Goal: Task Accomplishment & Management: Complete application form

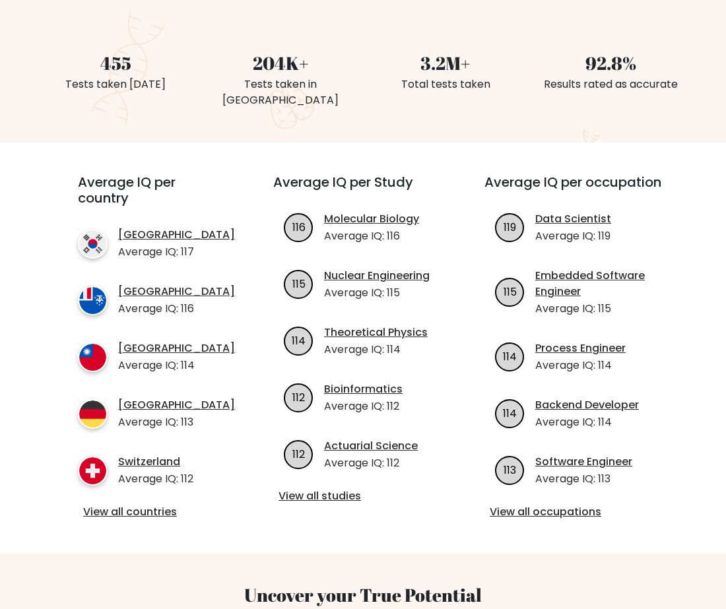
scroll to position [396, 0]
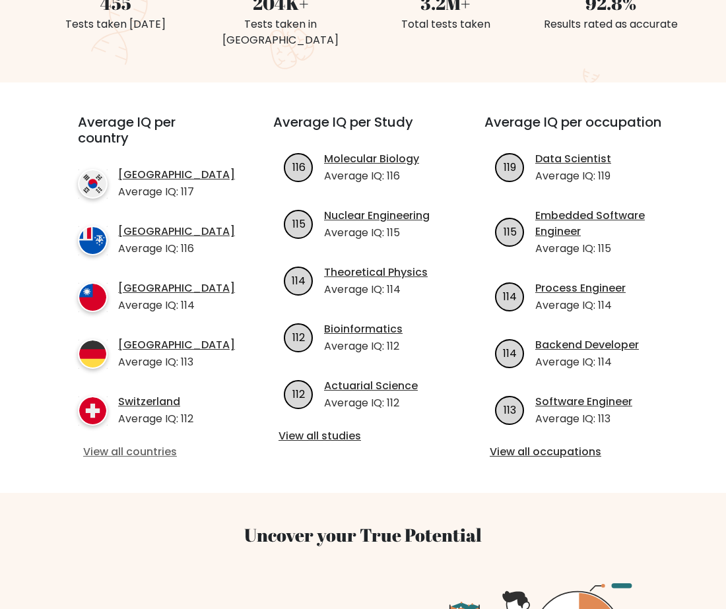
click at [149, 450] on link "View all countries" at bounding box center [151, 452] width 137 height 16
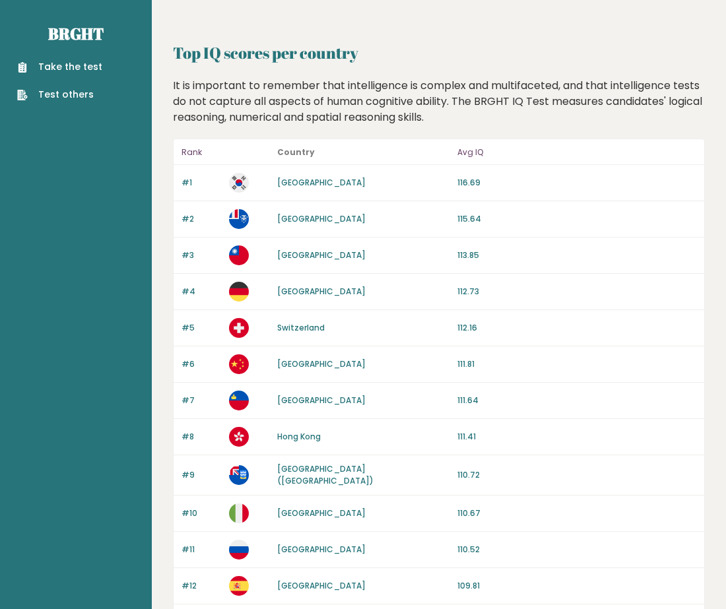
click at [81, 69] on link "Take the test" at bounding box center [59, 67] width 85 height 14
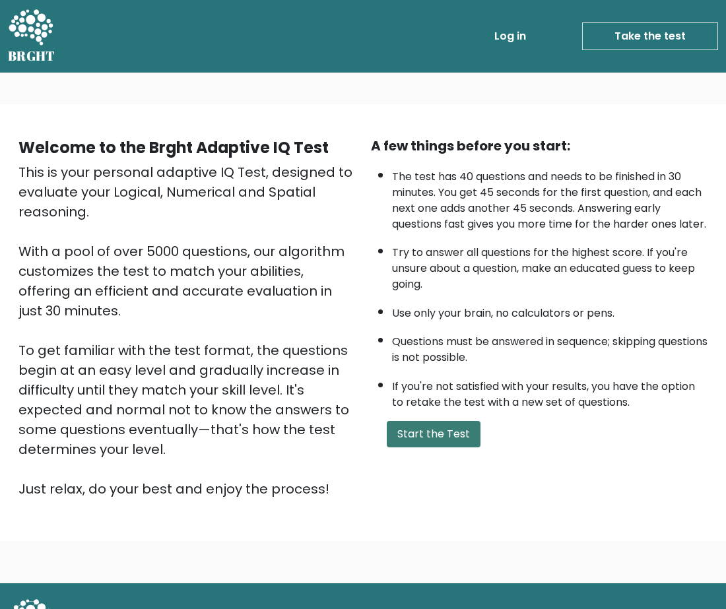
click at [431, 448] on button "Start the Test" at bounding box center [434, 434] width 94 height 26
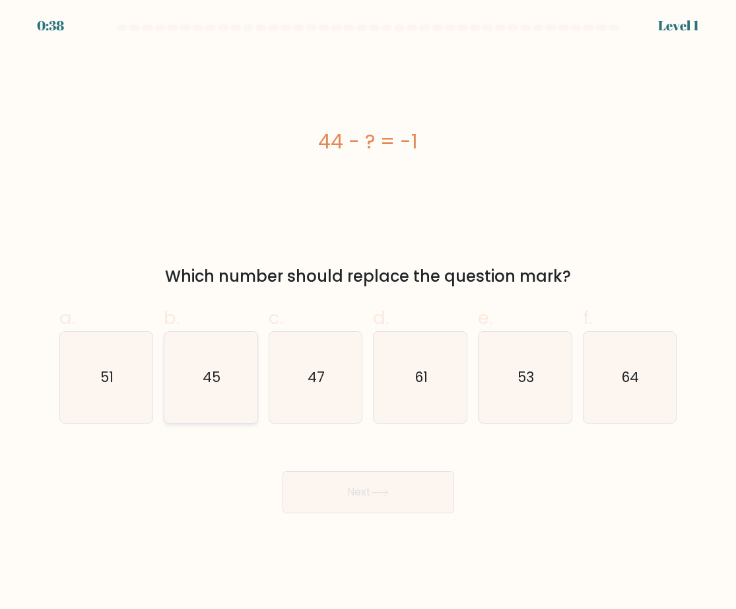
click at [217, 393] on icon "45" at bounding box center [210, 377] width 91 height 91
click at [368, 314] on input "b. 45" at bounding box center [368, 309] width 1 height 9
radio input "true"
click at [380, 489] on button "Next" at bounding box center [369, 492] width 172 height 42
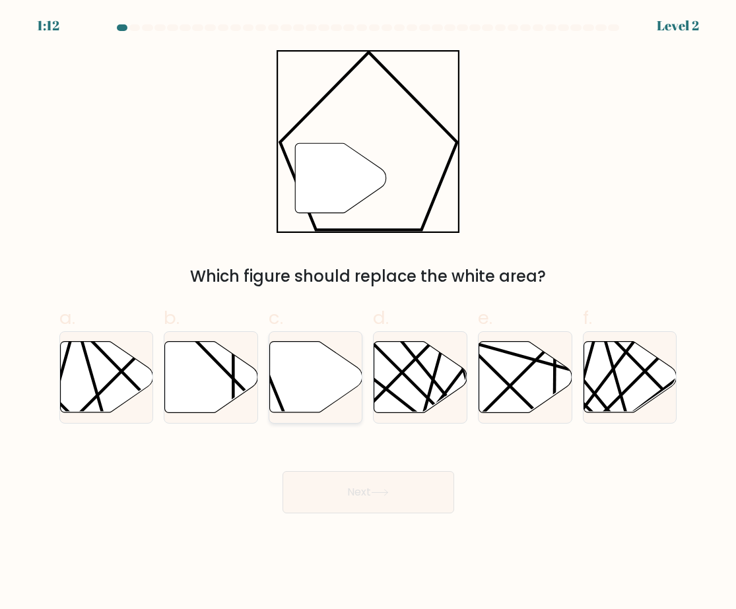
click at [300, 378] on icon at bounding box center [315, 377] width 93 height 71
click at [368, 314] on input "c." at bounding box center [368, 309] width 1 height 9
radio input "true"
click at [357, 489] on button "Next" at bounding box center [369, 492] width 172 height 42
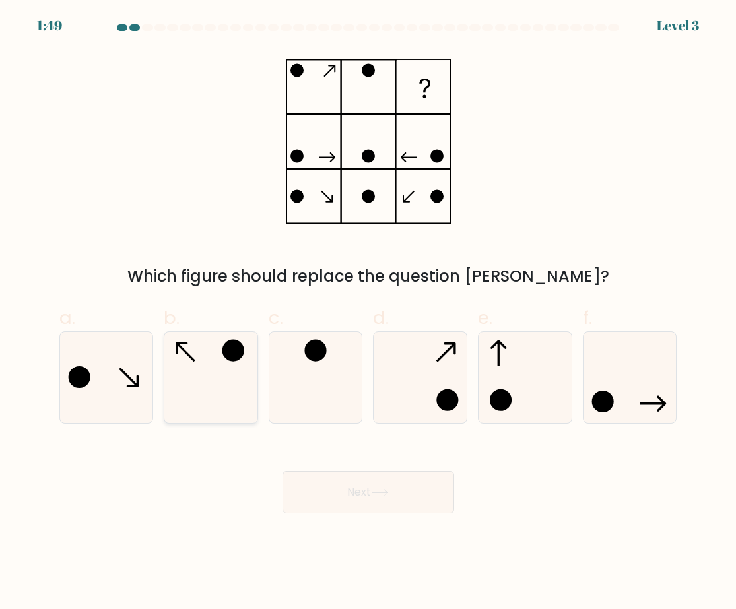
click at [211, 370] on icon at bounding box center [210, 377] width 91 height 91
click at [368, 314] on input "b." at bounding box center [368, 309] width 1 height 9
radio input "true"
click at [388, 493] on icon at bounding box center [380, 493] width 16 height 6
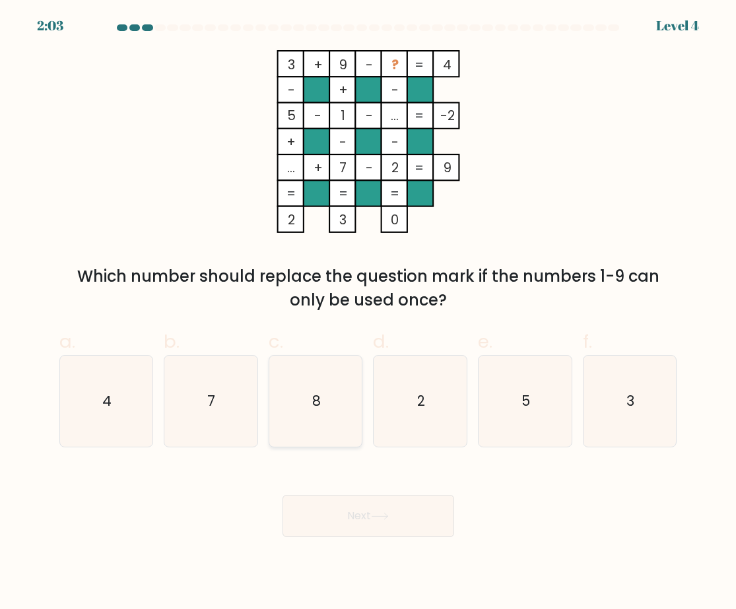
click at [330, 395] on icon "8" at bounding box center [315, 401] width 91 height 91
click at [368, 314] on input "c. 8" at bounding box center [368, 309] width 1 height 9
radio input "true"
click at [372, 516] on button "Next" at bounding box center [369, 516] width 172 height 42
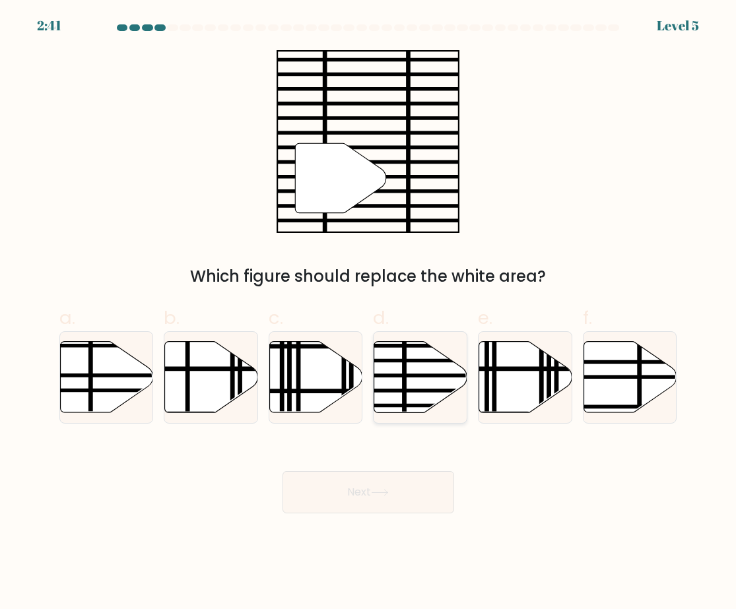
click at [428, 382] on icon at bounding box center [420, 377] width 93 height 71
click at [369, 314] on input "d." at bounding box center [368, 309] width 1 height 9
radio input "true"
click at [381, 497] on button "Next" at bounding box center [369, 492] width 172 height 42
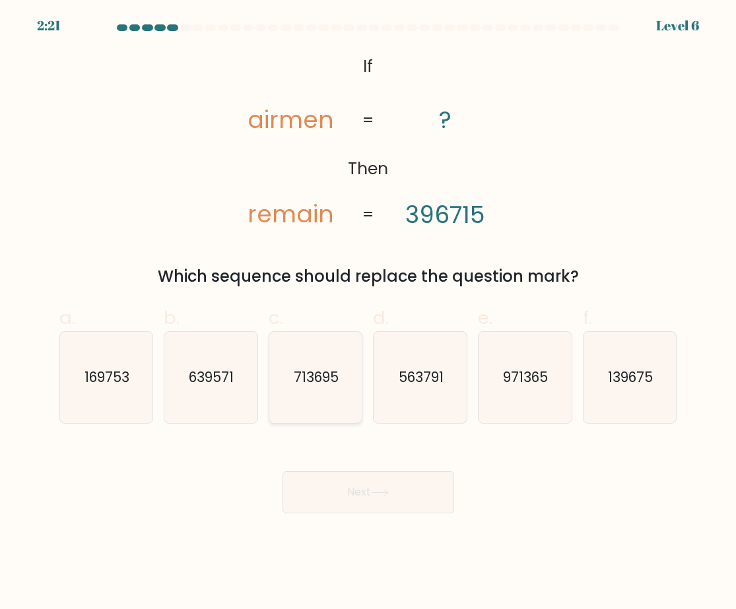
click at [328, 389] on icon "713695" at bounding box center [315, 377] width 91 height 91
click at [368, 314] on input "c. 713695" at bounding box center [368, 309] width 1 height 9
radio input "true"
click at [342, 493] on button "Next" at bounding box center [369, 492] width 172 height 42
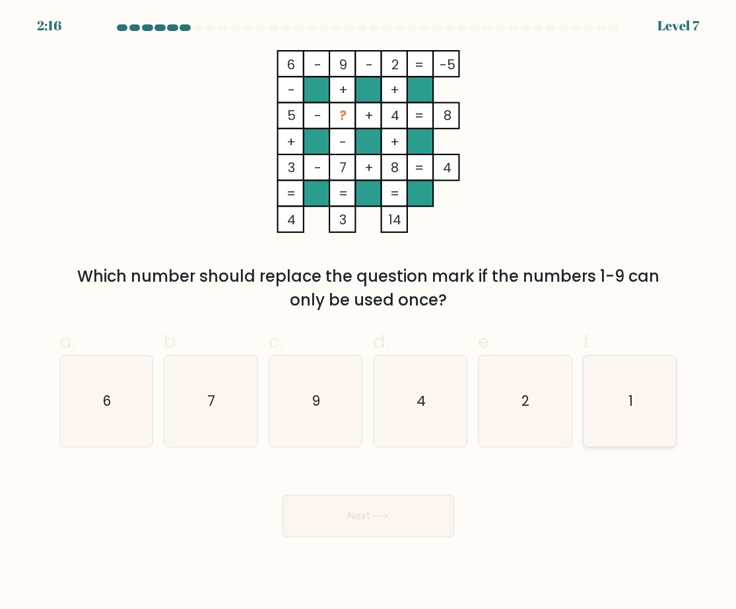
click at [640, 397] on icon "1" at bounding box center [629, 401] width 91 height 91
click at [369, 314] on input "f. 1" at bounding box center [368, 309] width 1 height 9
radio input "true"
click at [382, 522] on button "Next" at bounding box center [369, 516] width 172 height 42
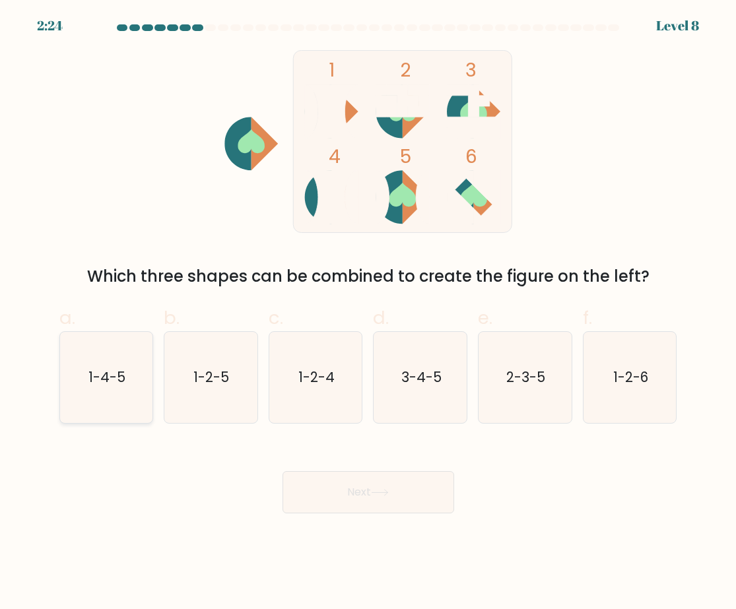
click at [114, 380] on text "1-4-5" at bounding box center [106, 377] width 37 height 19
click at [368, 314] on input "a. 1-4-5" at bounding box center [368, 309] width 1 height 9
radio input "true"
click at [399, 493] on button "Next" at bounding box center [369, 492] width 172 height 42
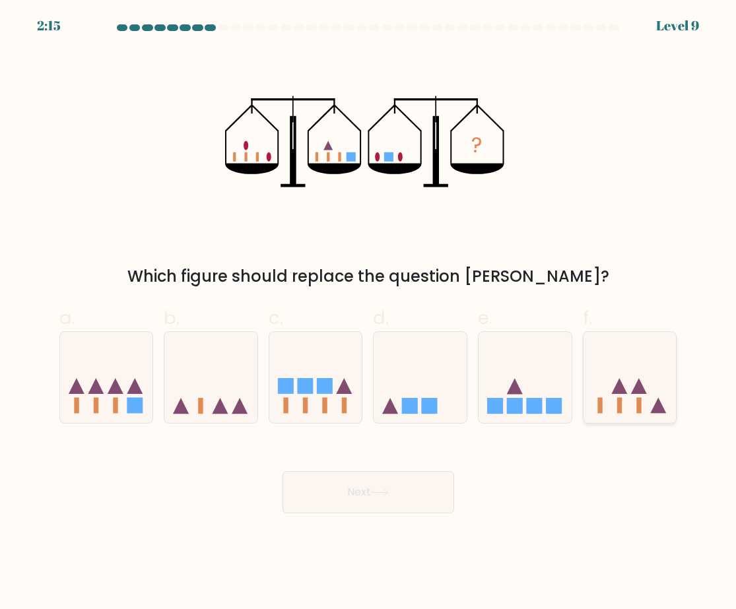
click at [634, 400] on icon at bounding box center [630, 377] width 93 height 77
click at [369, 314] on input "f." at bounding box center [368, 309] width 1 height 9
radio input "true"
click at [292, 479] on button "Next" at bounding box center [369, 492] width 172 height 42
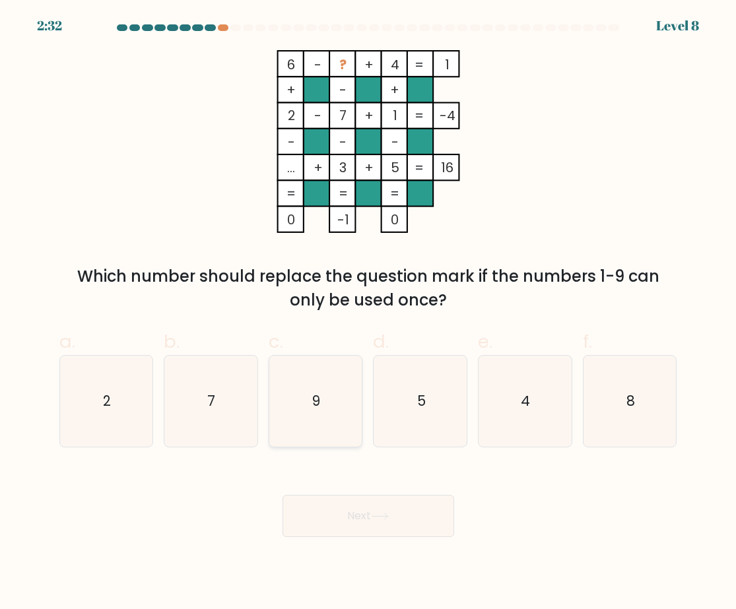
click at [336, 397] on icon "9" at bounding box center [315, 401] width 91 height 91
click at [368, 314] on input "c. 9" at bounding box center [368, 309] width 1 height 9
radio input "true"
click at [383, 518] on icon at bounding box center [380, 516] width 18 height 7
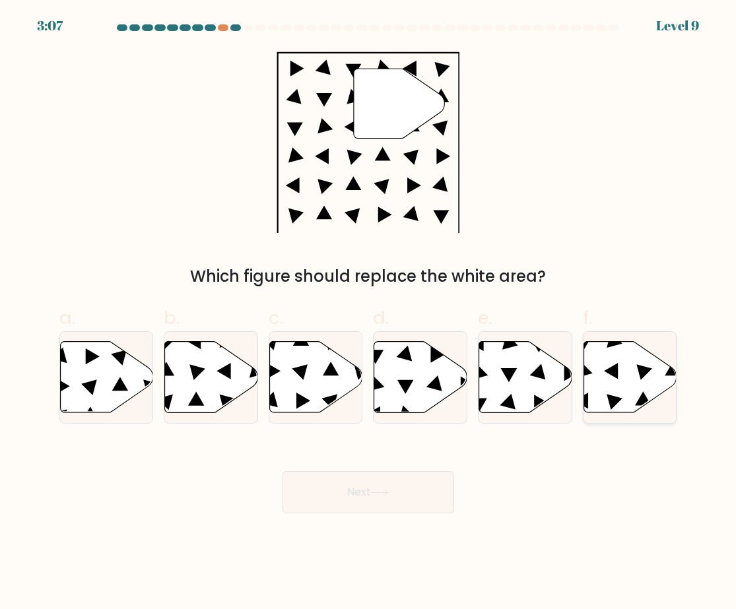
click at [607, 380] on icon at bounding box center [630, 377] width 93 height 71
click at [369, 314] on input "f." at bounding box center [368, 309] width 1 height 9
radio input "true"
click at [322, 490] on button "Next" at bounding box center [369, 492] width 172 height 42
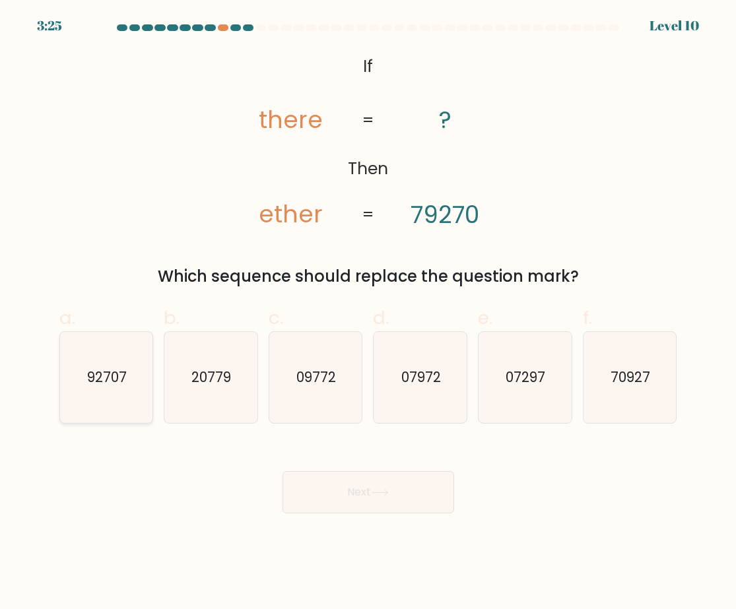
click at [98, 401] on icon "92707" at bounding box center [106, 377] width 91 height 91
click at [368, 314] on input "a. 92707" at bounding box center [368, 309] width 1 height 9
radio input "true"
click at [407, 490] on button "Next" at bounding box center [369, 492] width 172 height 42
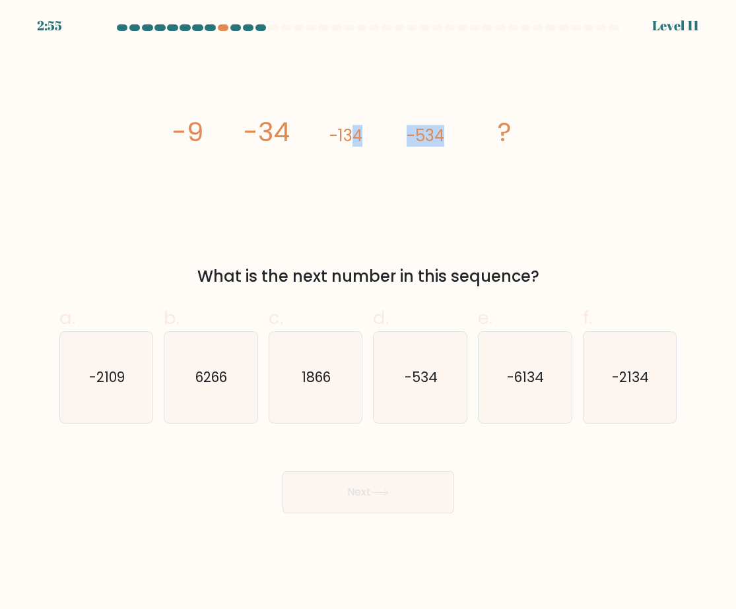
drag, startPoint x: 471, startPoint y: 141, endPoint x: 355, endPoint y: 139, distance: 116.2
click at [355, 139] on icon "image/svg+xml -9 -34 -134 -534 ?" at bounding box center [368, 141] width 396 height 183
drag, startPoint x: 355, startPoint y: 139, endPoint x: 195, endPoint y: 133, distance: 159.9
click at [195, 133] on tspan "-9" at bounding box center [187, 132] width 31 height 37
drag, startPoint x: 142, startPoint y: 116, endPoint x: 580, endPoint y: 273, distance: 466.0
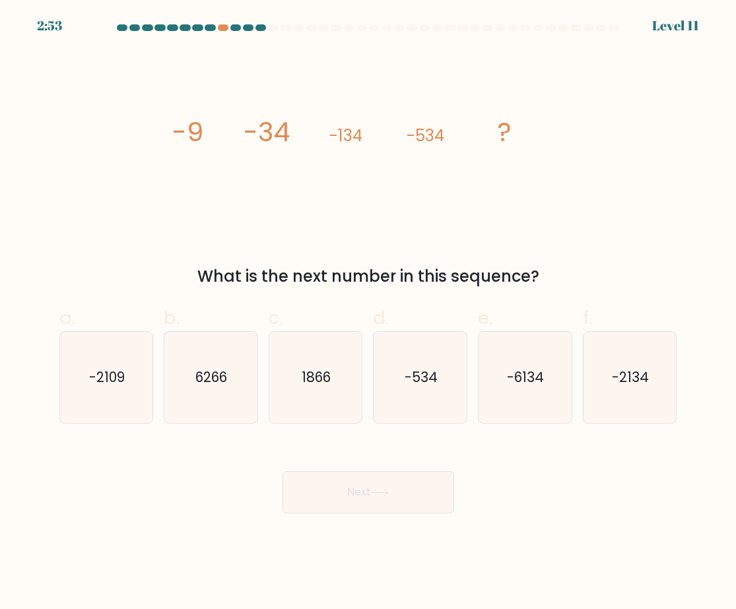
click at [580, 273] on div "image/svg+xml -9 -34 -134 -534 ? What is the next number in this sequence?" at bounding box center [369, 169] width 634 height 238
copy div "-9 -34 -134 -534 ? What is the next number in this sequence?"
click at [572, 180] on div "image/svg+xml -9 -34 -134 -534 ? What is the next number in this sequence?" at bounding box center [369, 169] width 634 height 238
click at [653, 387] on icon "-2134" at bounding box center [629, 377] width 91 height 91
click at [369, 314] on input "f. -2134" at bounding box center [368, 309] width 1 height 9
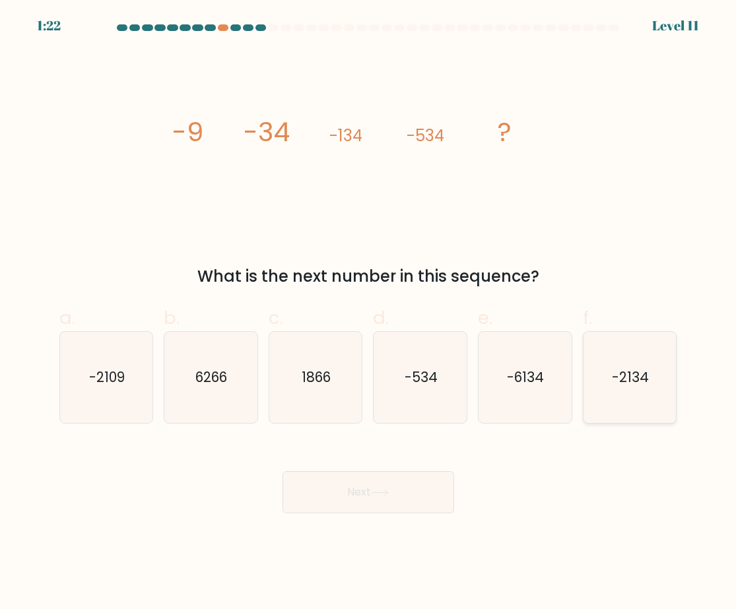
radio input "true"
click at [339, 495] on button "Next" at bounding box center [369, 492] width 172 height 42
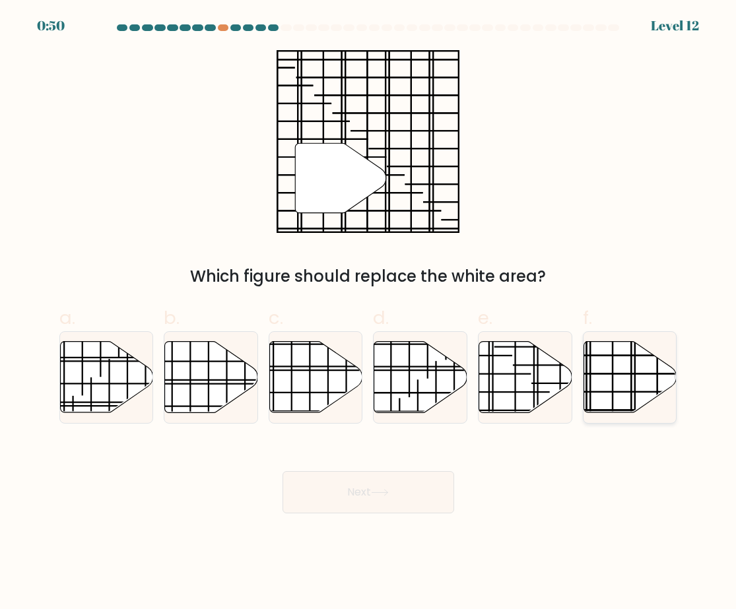
click at [623, 373] on icon at bounding box center [630, 377] width 93 height 71
click at [369, 314] on input "f." at bounding box center [368, 309] width 1 height 9
radio input "true"
click at [382, 495] on icon at bounding box center [380, 492] width 18 height 7
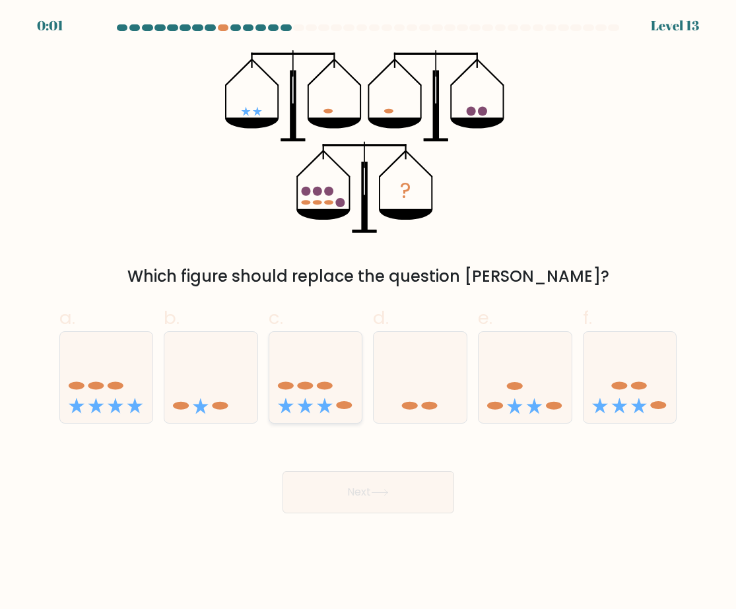
click at [326, 387] on ellipse at bounding box center [325, 386] width 16 height 8
click at [368, 314] on input "c." at bounding box center [368, 309] width 1 height 9
radio input "true"
click at [390, 501] on button "Next" at bounding box center [369, 492] width 172 height 42
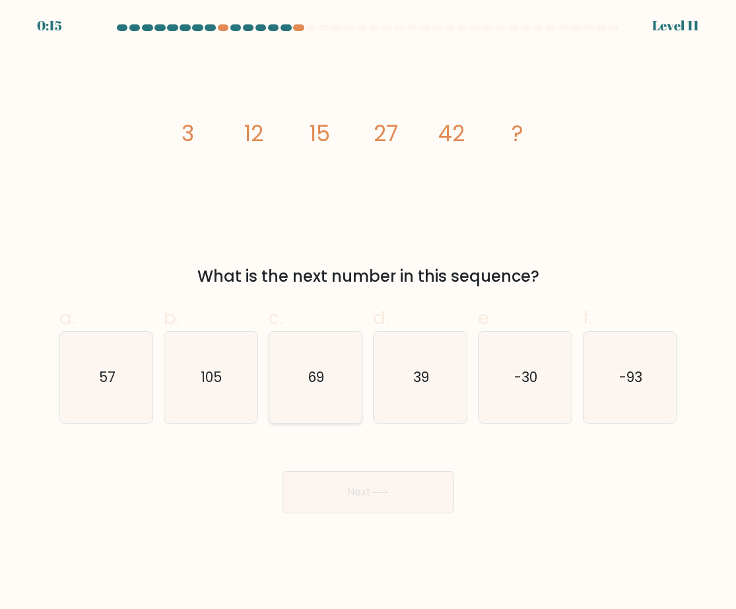
click at [316, 361] on icon "69" at bounding box center [315, 377] width 91 height 91
click at [368, 314] on input "c. 69" at bounding box center [368, 309] width 1 height 9
radio input "true"
click at [369, 490] on button "Next" at bounding box center [369, 492] width 172 height 42
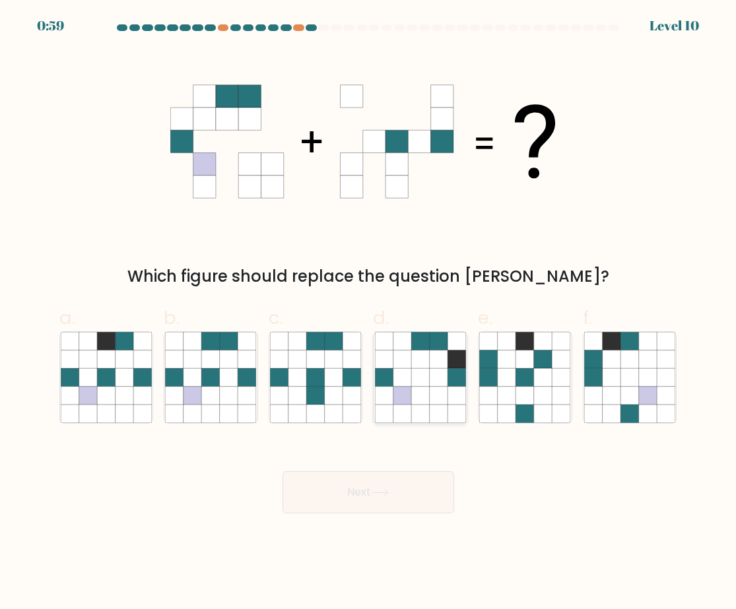
click at [465, 396] on icon at bounding box center [457, 396] width 18 height 18
click at [369, 314] on input "d." at bounding box center [368, 309] width 1 height 9
radio input "true"
click at [393, 376] on icon at bounding box center [421, 378] width 90 height 90
click at [369, 314] on input "d." at bounding box center [368, 309] width 1 height 9
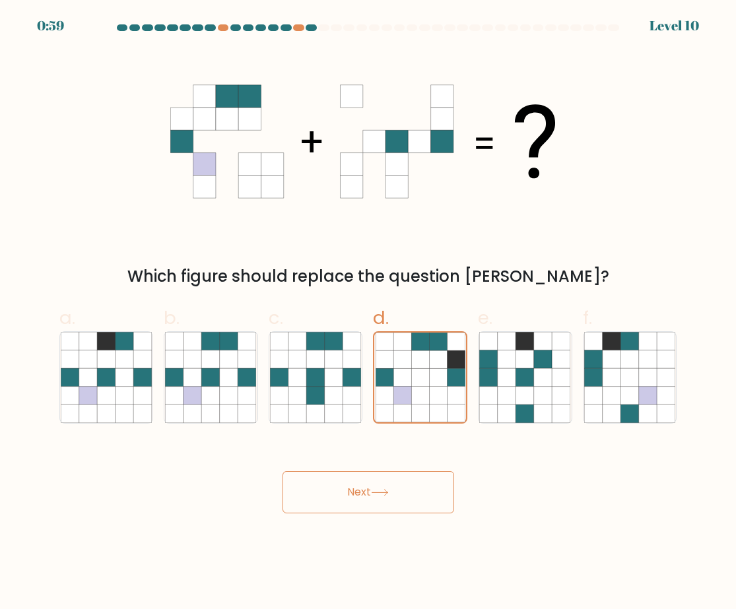
click at [381, 495] on icon at bounding box center [380, 492] width 18 height 7
